Goal: Task Accomplishment & Management: Manage account settings

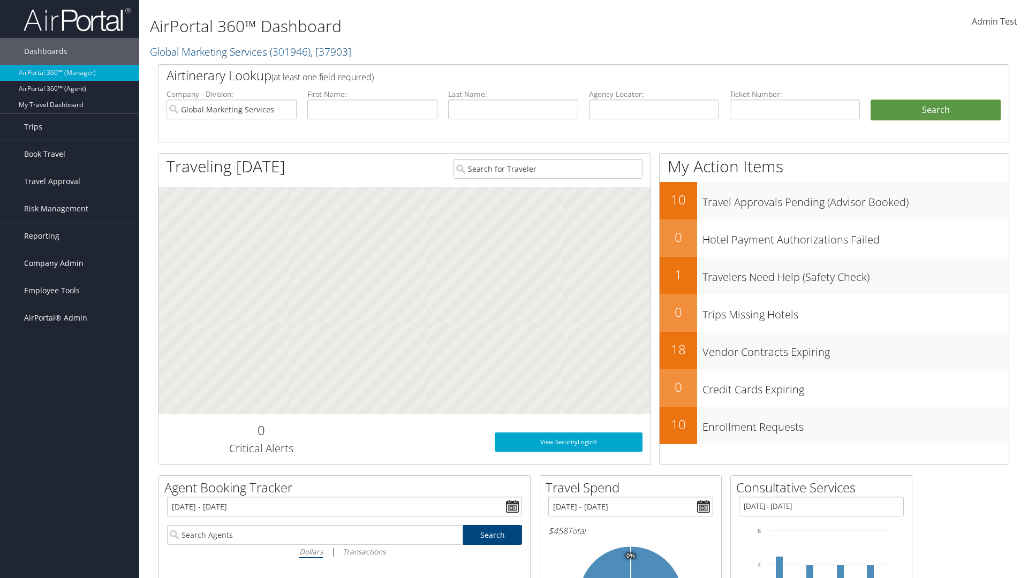
click at [70, 263] on span "Company Admin" at bounding box center [53, 263] width 59 height 27
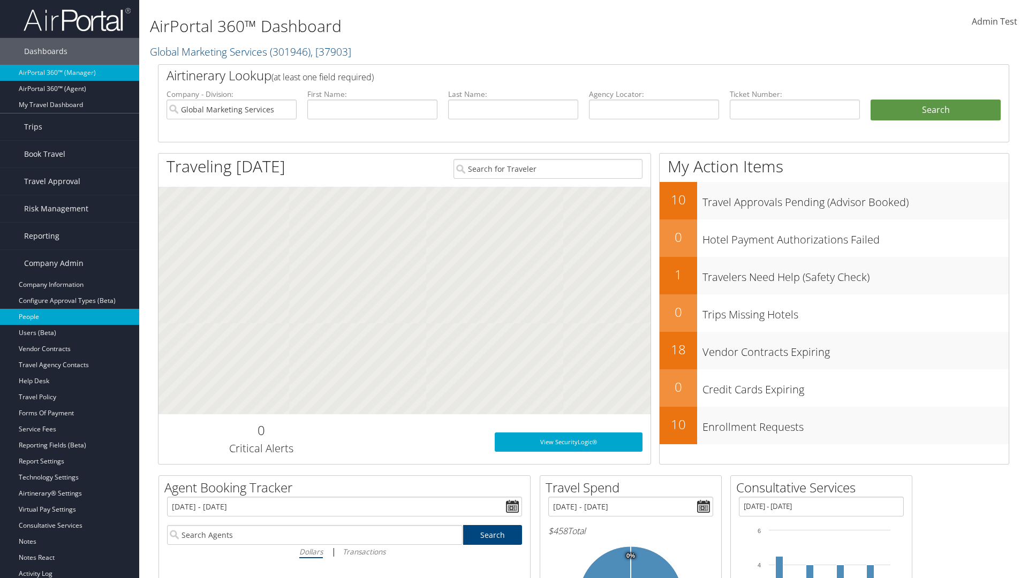
click at [70, 317] on link "People" at bounding box center [69, 317] width 139 height 16
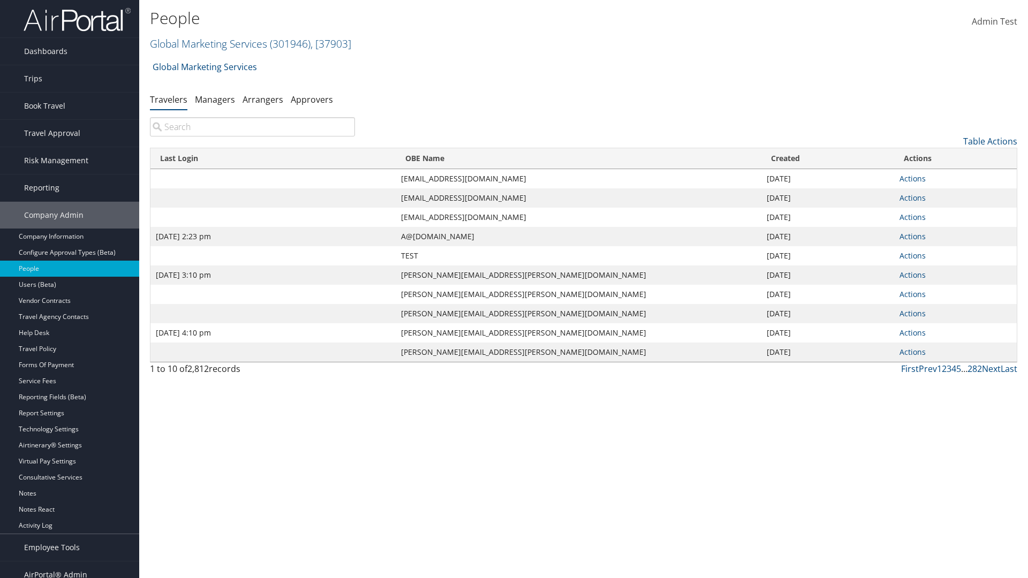
click at [252, 127] on input "search" at bounding box center [252, 126] width 205 height 19
type input "Sep 17, 2020 2:23 pm"
